Goal: Task Accomplishment & Management: Use online tool/utility

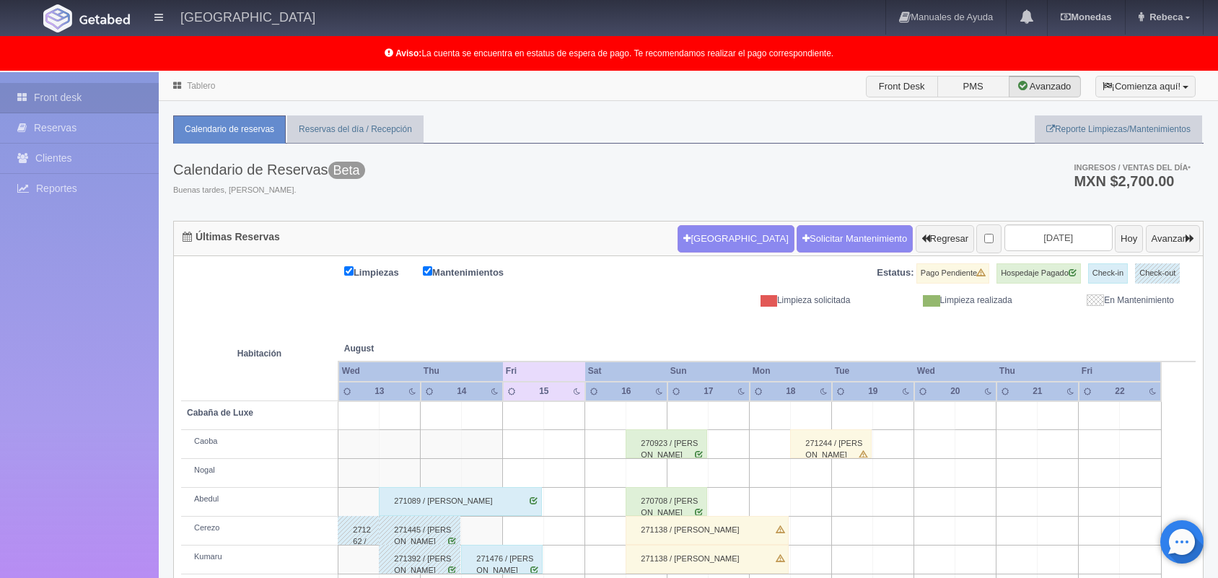
scroll to position [201, 0]
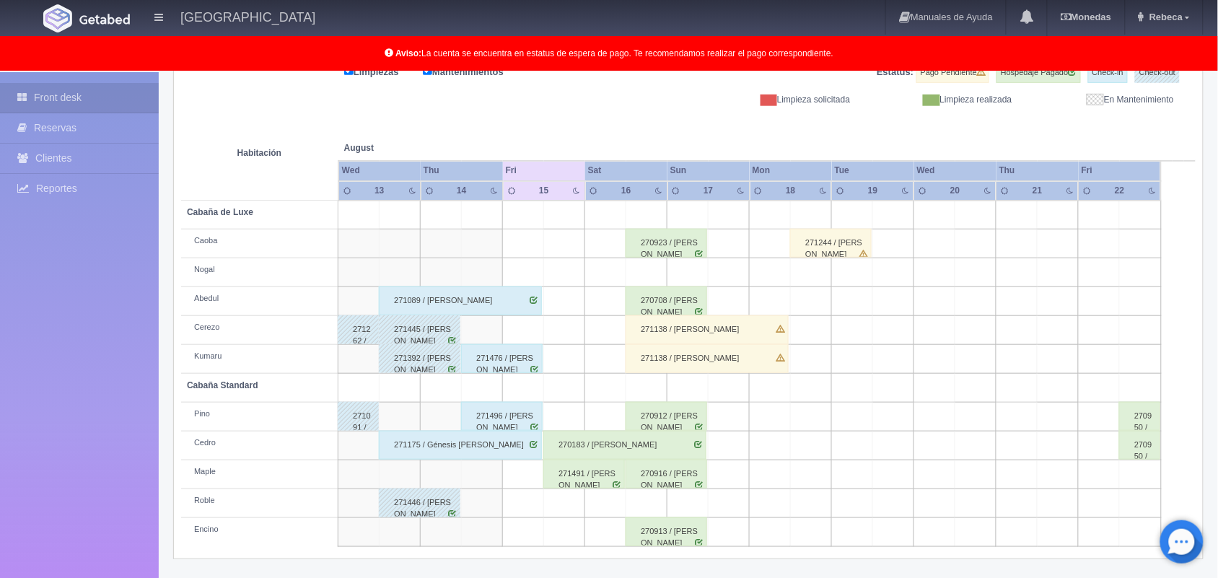
click at [576, 444] on div "270183 / [PERSON_NAME]" at bounding box center [624, 445] width 163 height 29
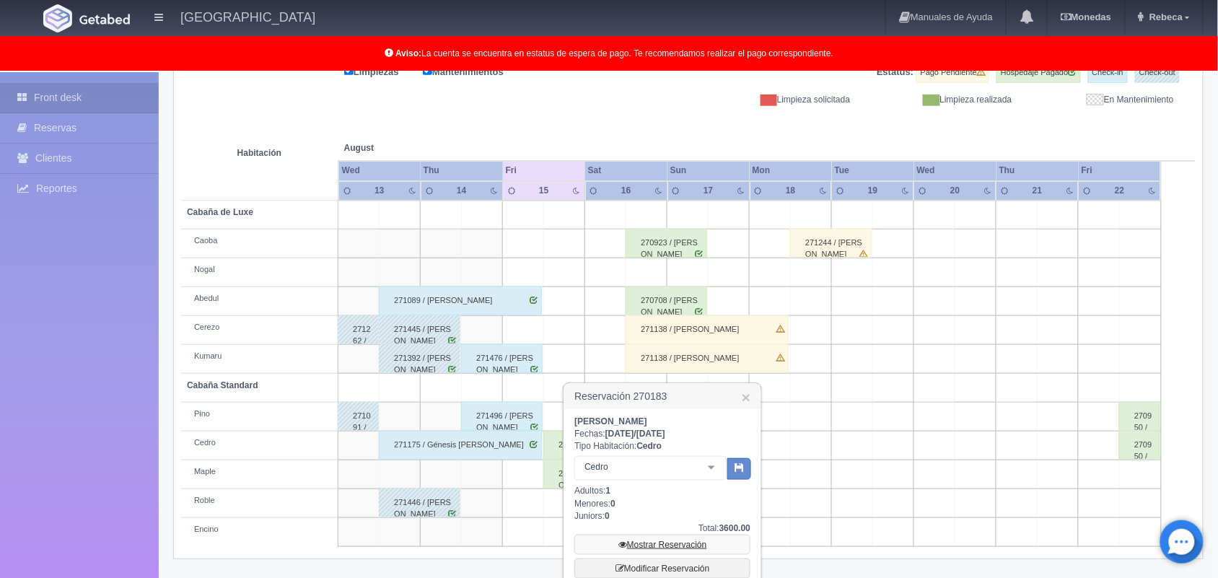
click at [654, 539] on link "Mostrar Reservación" at bounding box center [662, 544] width 176 height 20
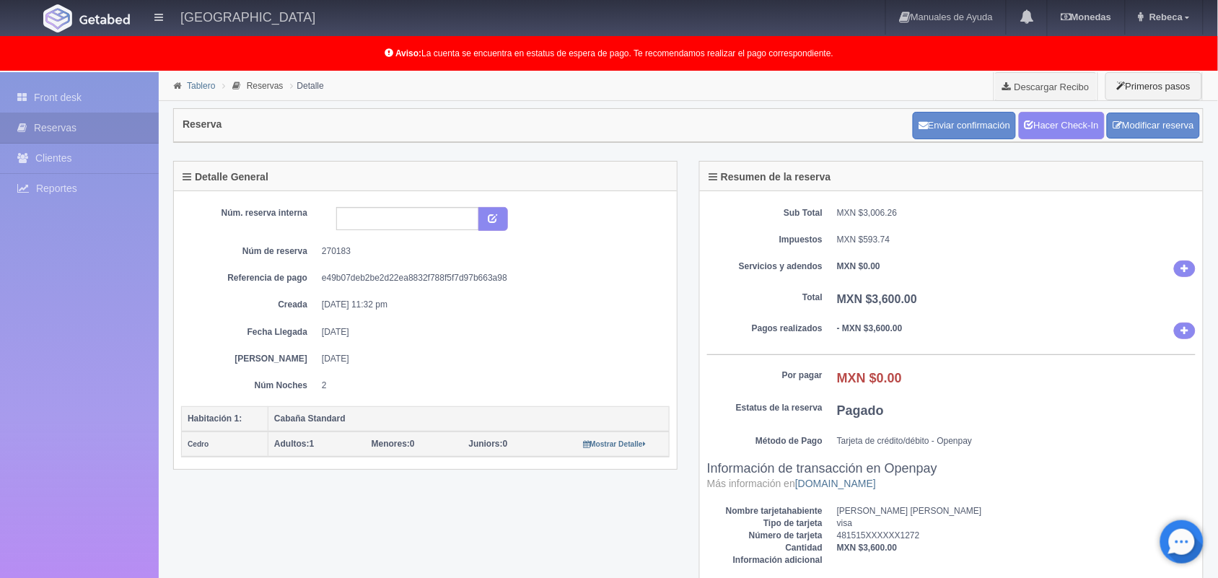
click at [193, 88] on link "Tablero" at bounding box center [201, 86] width 28 height 10
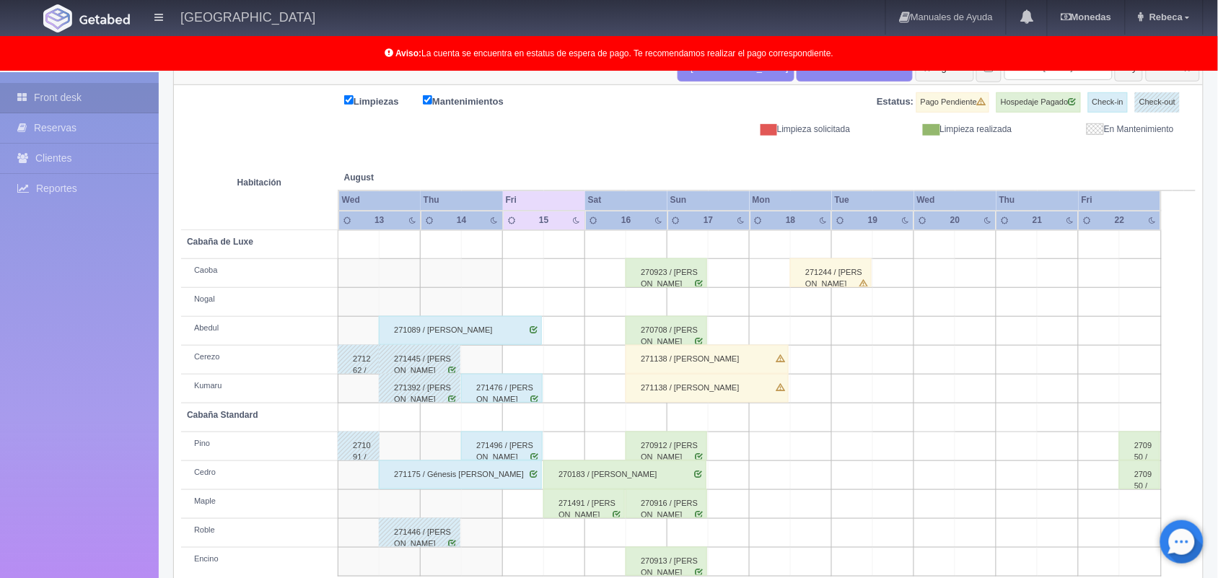
scroll to position [201, 0]
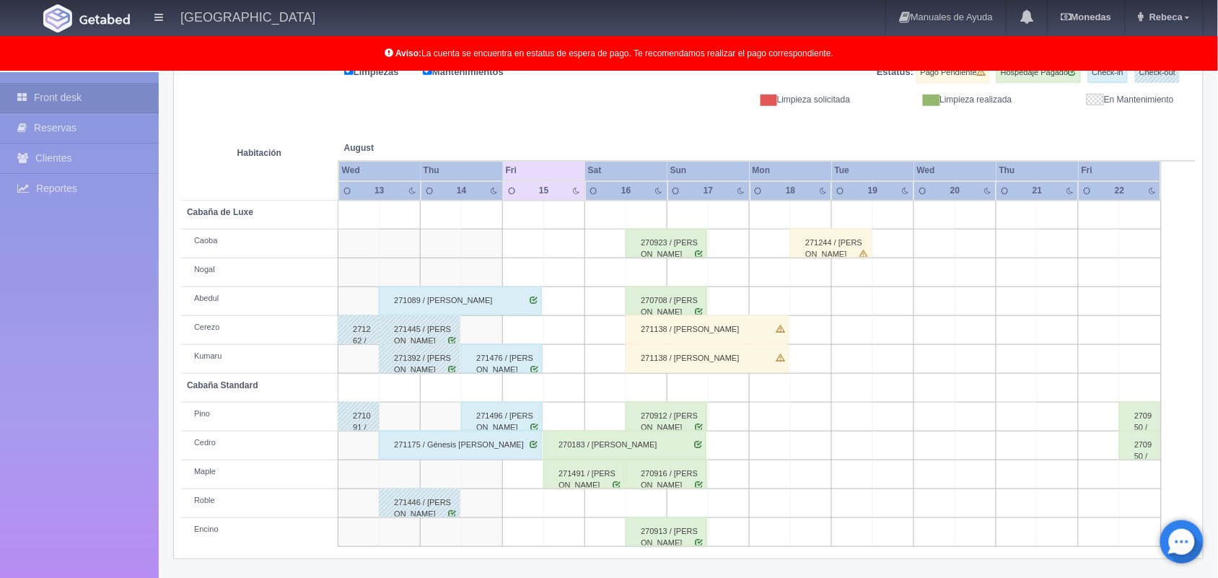
click at [682, 239] on div "270923 / Ivonne Pulido segura" at bounding box center [666, 243] width 82 height 29
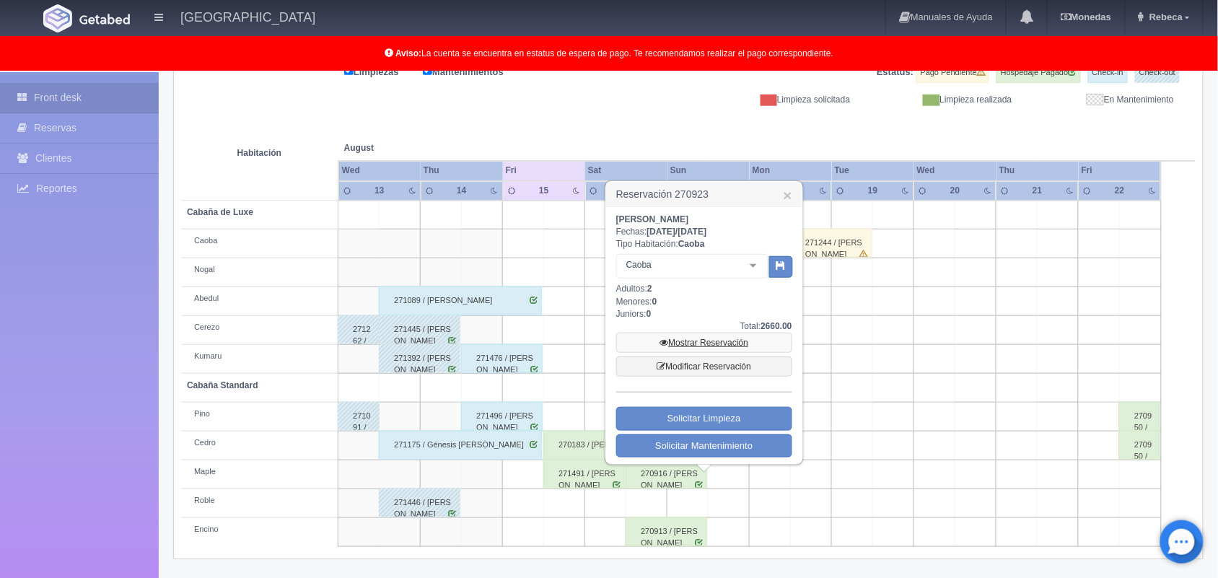
click at [679, 343] on link "Mostrar Reservación" at bounding box center [704, 343] width 176 height 20
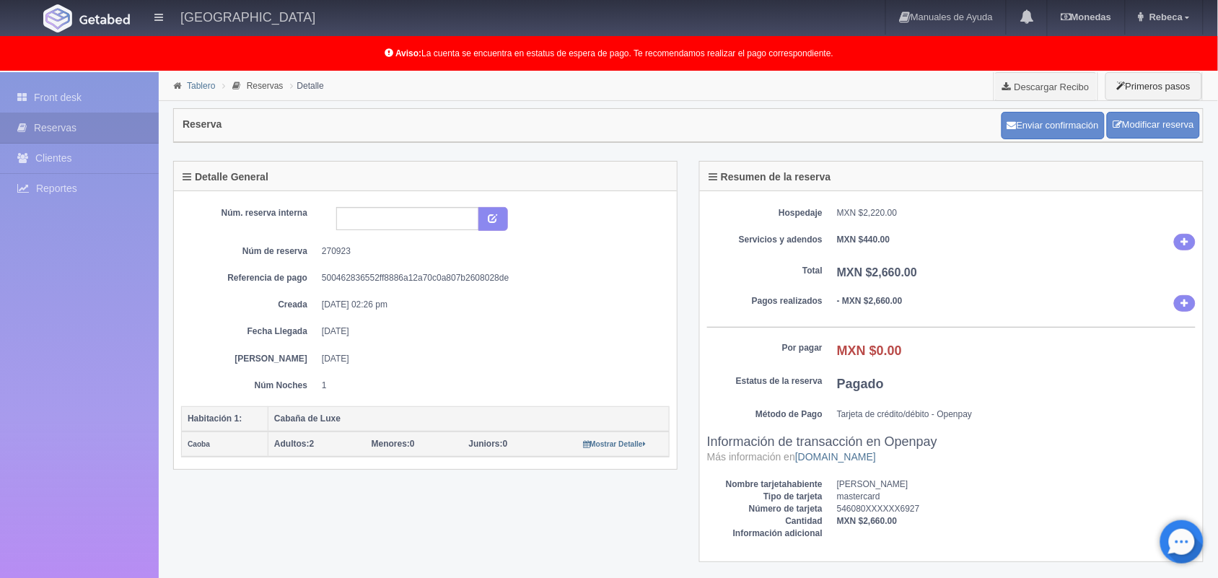
click at [203, 84] on link "Tablero" at bounding box center [201, 86] width 28 height 10
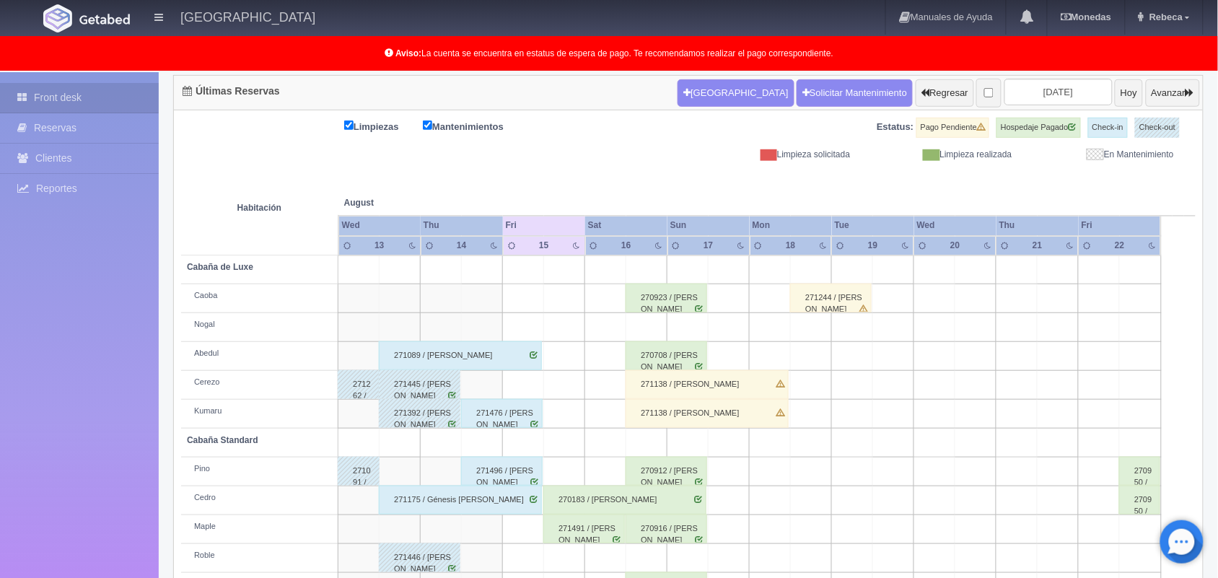
scroll to position [55, 0]
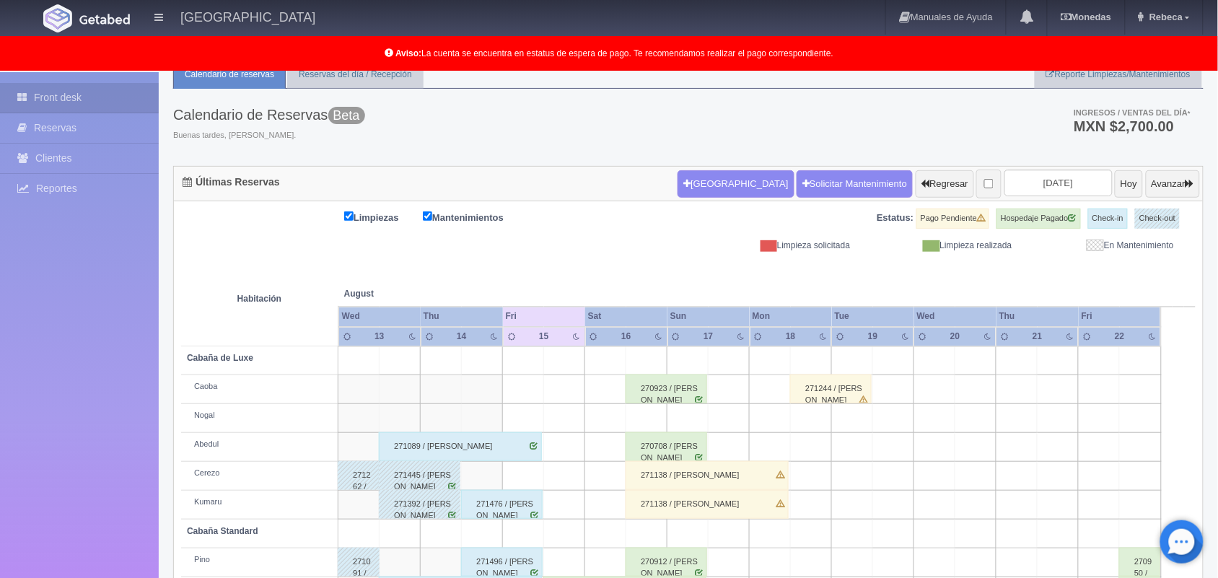
click at [674, 438] on div "270708 / Angel Veloz Cervantes" at bounding box center [666, 446] width 82 height 29
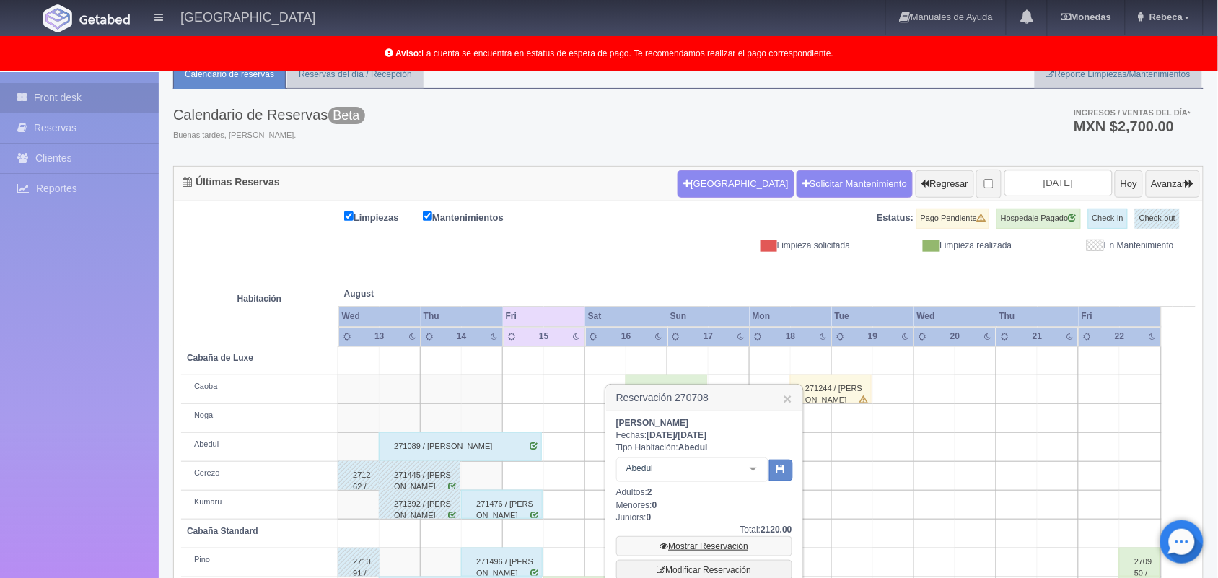
click at [686, 542] on link "Mostrar Reservación" at bounding box center [704, 546] width 176 height 20
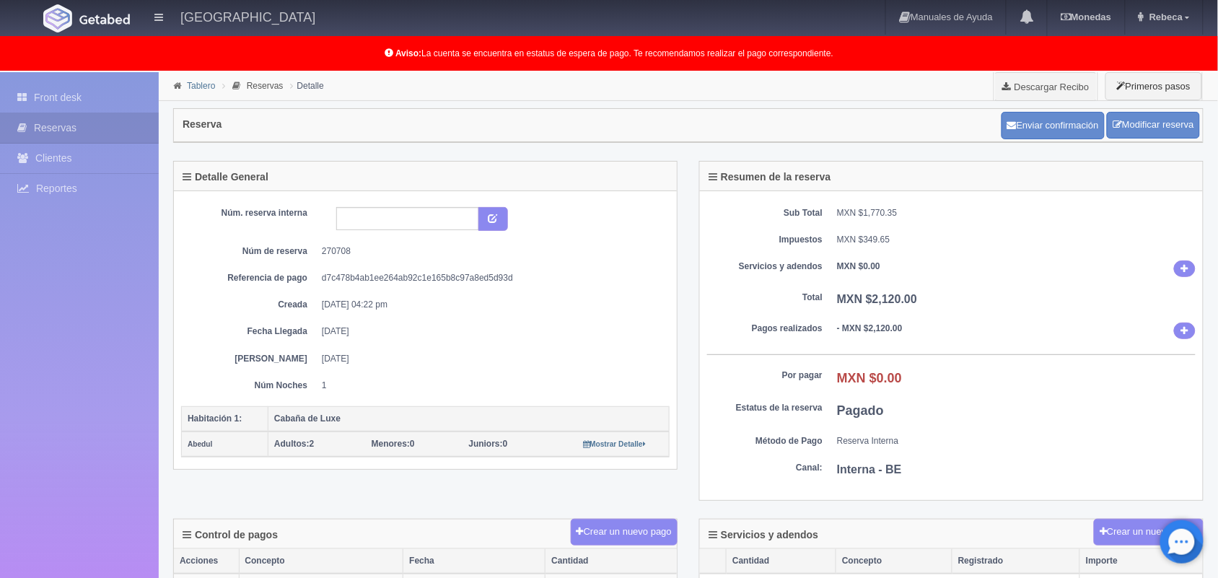
click at [197, 89] on link "Tablero" at bounding box center [201, 86] width 28 height 10
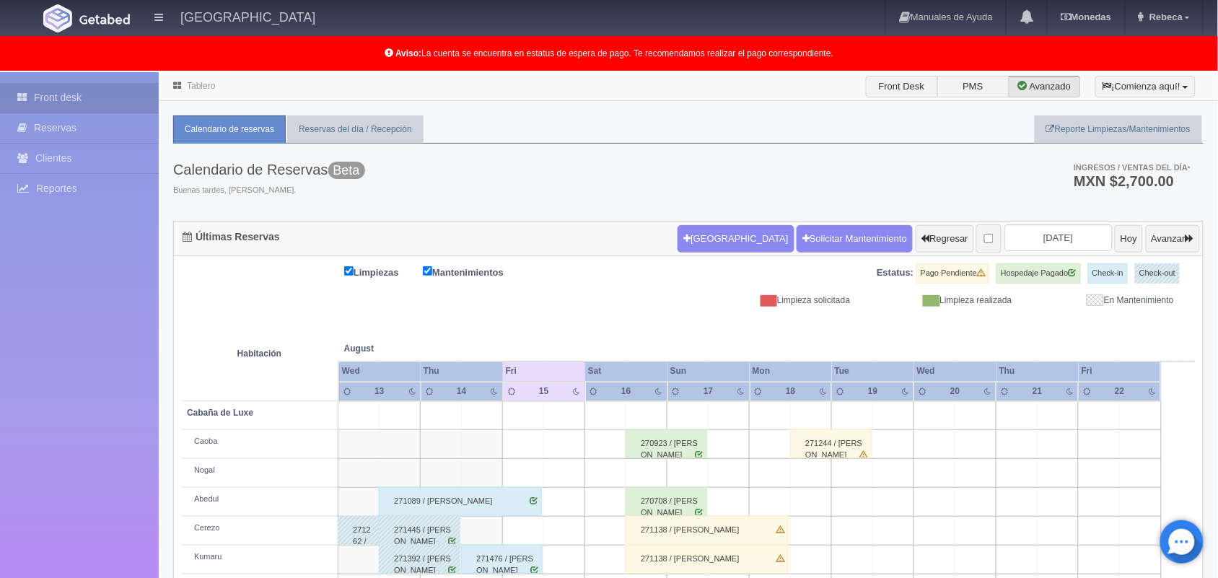
scroll to position [201, 0]
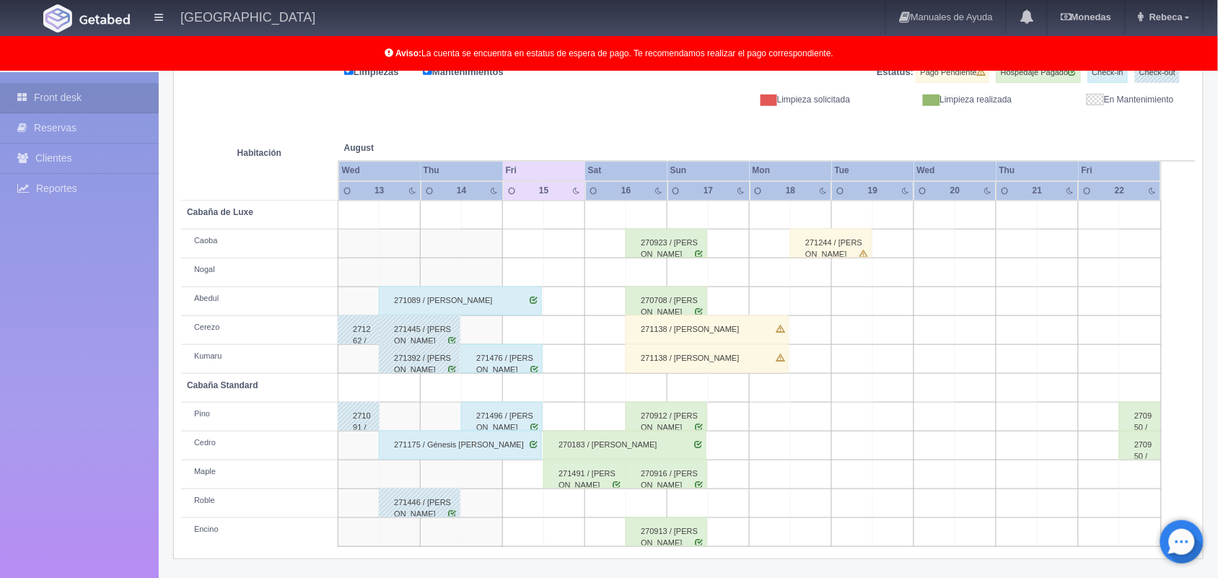
click at [666, 419] on div "270912 / [PERSON_NAME]" at bounding box center [666, 416] width 82 height 29
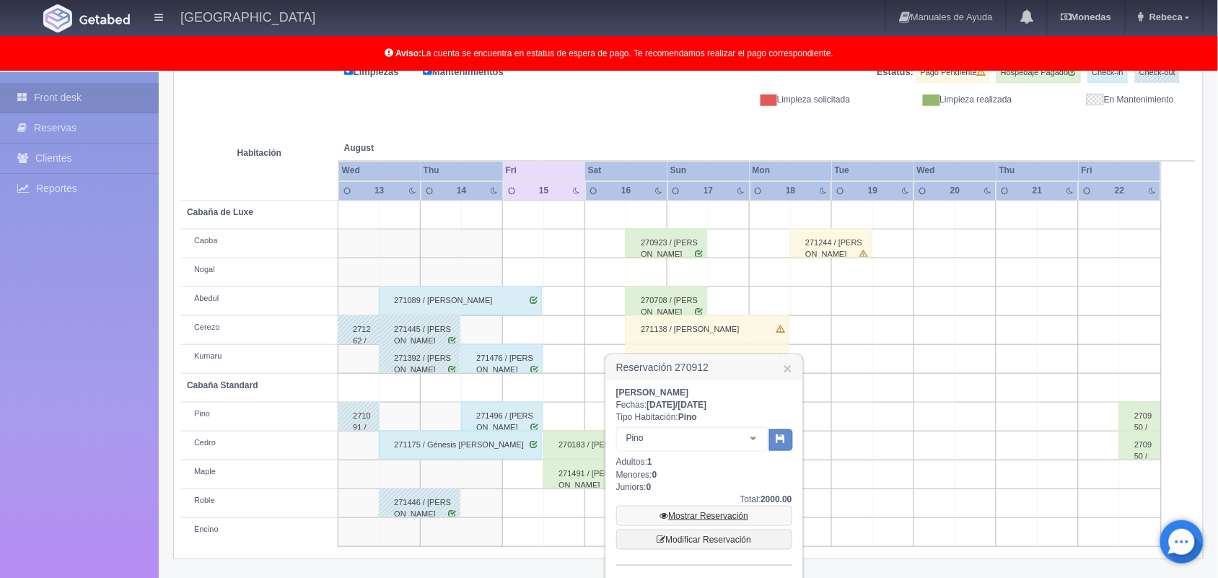
click at [700, 514] on link "Mostrar Reservación" at bounding box center [704, 516] width 176 height 20
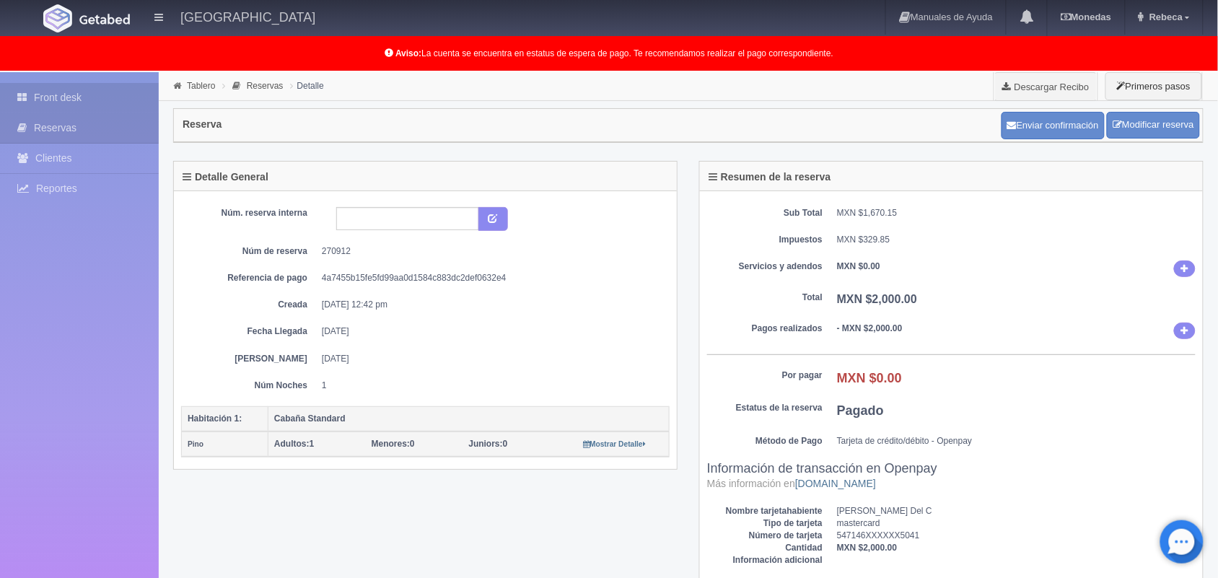
click at [87, 92] on link "Front desk" at bounding box center [79, 98] width 159 height 30
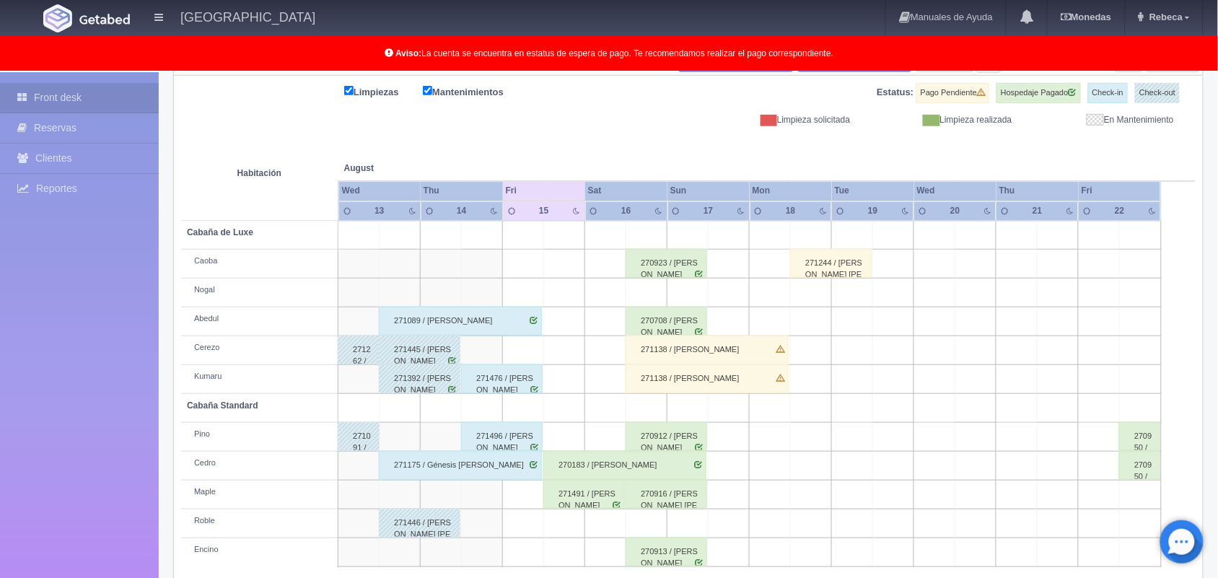
scroll to position [201, 0]
